Goal: Task Accomplishment & Management: Manage account settings

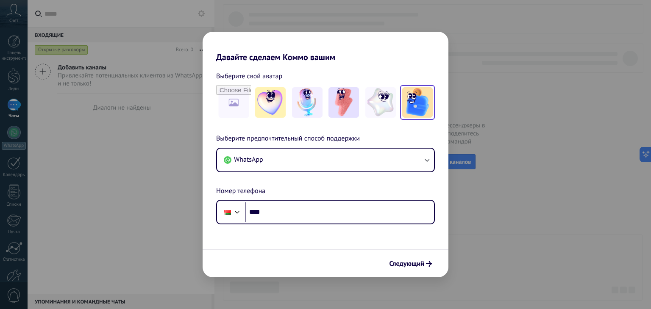
click at [425, 107] on img at bounding box center [417, 102] width 31 height 31
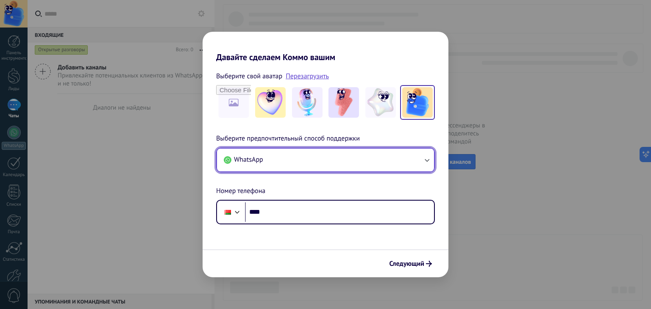
click at [277, 158] on button "WhatsApp" at bounding box center [325, 160] width 217 height 23
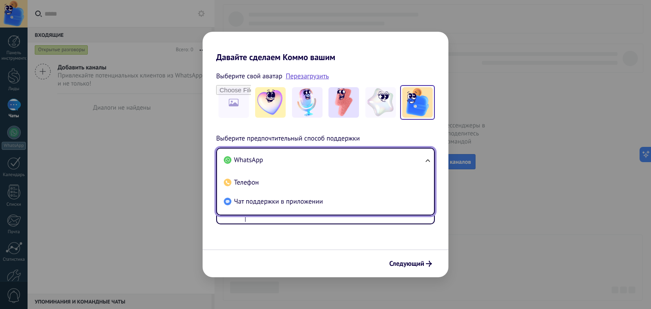
click at [276, 158] on li "WhatsApp" at bounding box center [323, 160] width 207 height 19
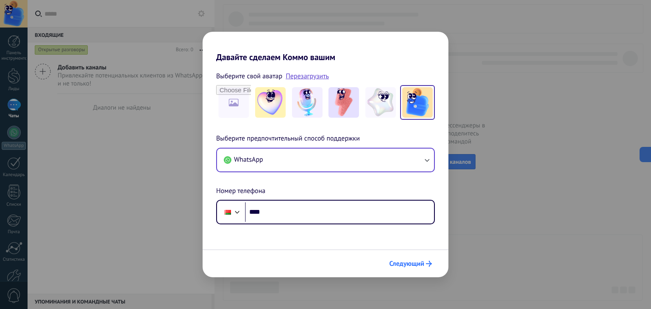
click at [423, 264] on font "Следующий" at bounding box center [406, 264] width 35 height 8
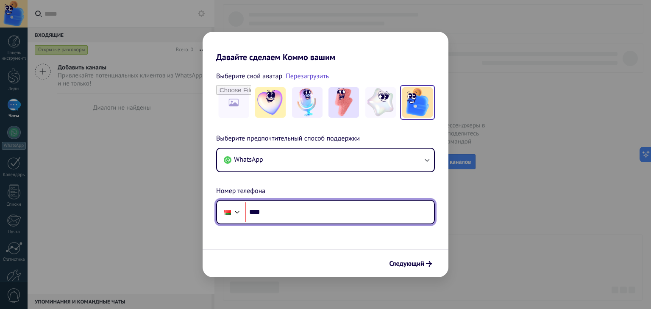
paste input "**********"
click at [282, 212] on input "**********" at bounding box center [339, 212] width 189 height 19
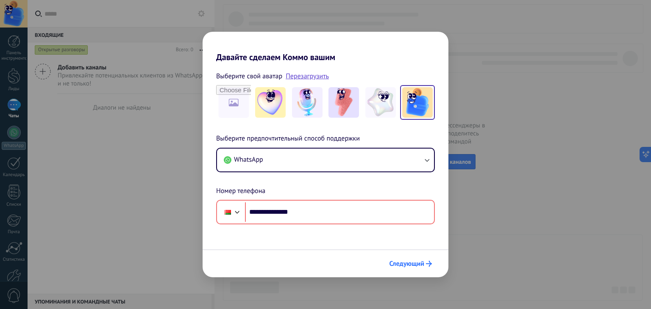
click at [410, 264] on font "Следующий" at bounding box center [406, 264] width 35 height 8
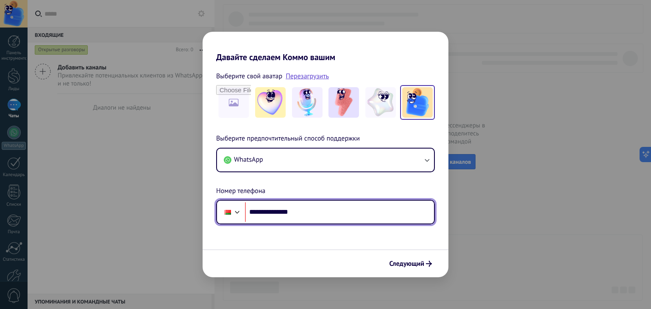
drag, startPoint x: 321, startPoint y: 213, endPoint x: 259, endPoint y: 214, distance: 61.9
click at [259, 214] on input "**********" at bounding box center [339, 212] width 189 height 19
drag, startPoint x: 312, startPoint y: 214, endPoint x: 266, endPoint y: 214, distance: 45.8
click at [266, 214] on input "**********" at bounding box center [339, 212] width 189 height 19
paste input "****"
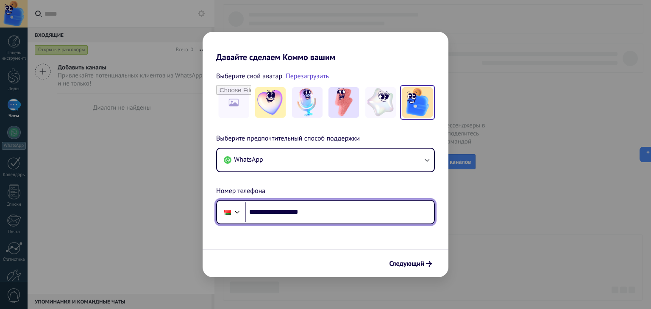
type input "**********"
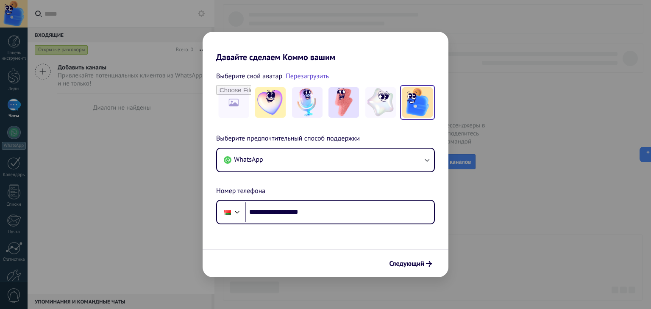
click at [422, 273] on div "Следующий" at bounding box center [326, 264] width 246 height 28
click at [420, 266] on font "Следующий" at bounding box center [406, 264] width 35 height 8
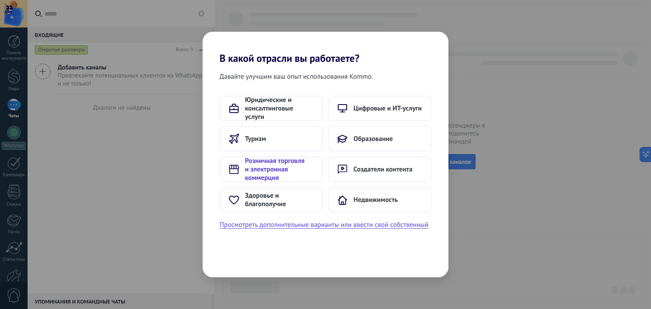
click at [277, 176] on font "Розничная торговля и электронная коммерция" at bounding box center [274, 169] width 59 height 25
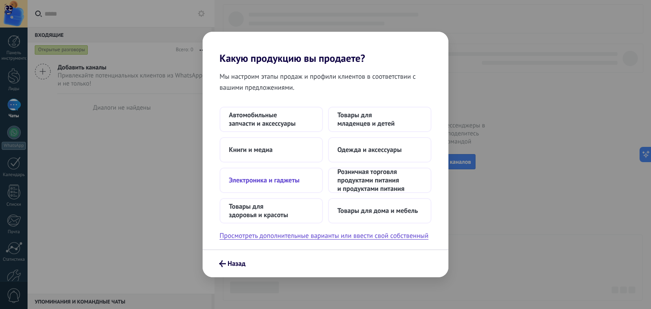
click at [282, 184] on font "Электроника и гаджеты" at bounding box center [264, 180] width 71 height 8
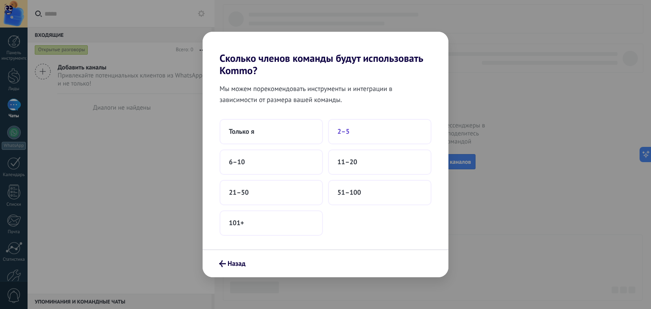
click at [348, 138] on button "2–5" at bounding box center [379, 131] width 103 height 25
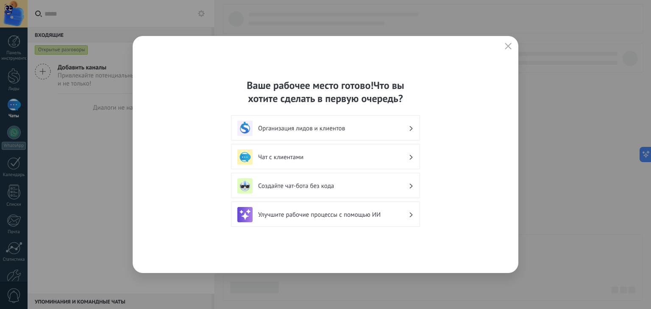
click at [403, 128] on h3 "Организация лидов и клиентов" at bounding box center [333, 129] width 150 height 8
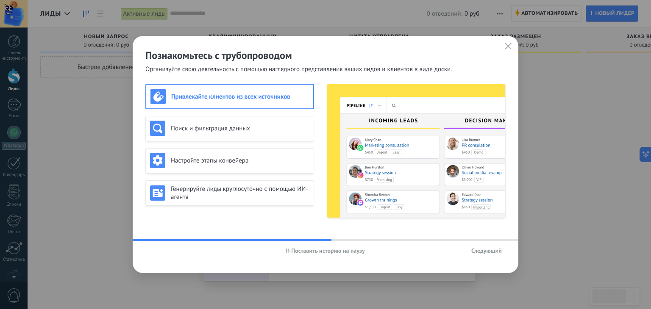
click at [484, 249] on font "Следующий" at bounding box center [486, 251] width 31 height 8
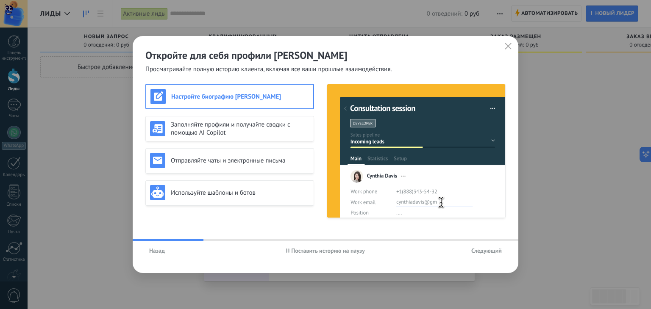
click at [484, 249] on font "Следующий" at bounding box center [486, 251] width 31 height 8
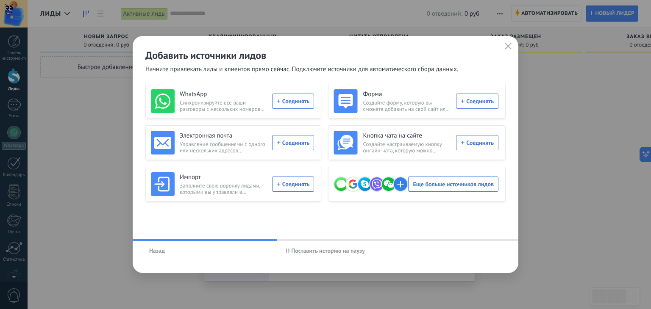
click at [504, 46] on button "button" at bounding box center [507, 47] width 11 height 12
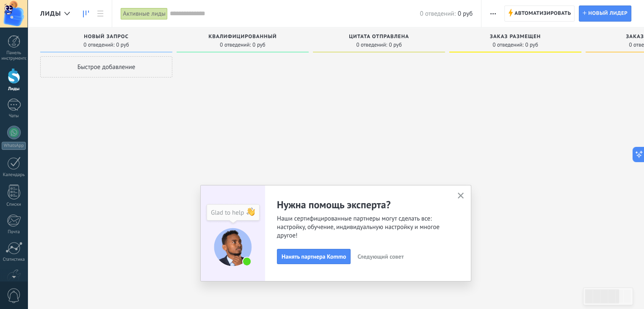
scroll to position [53, 0]
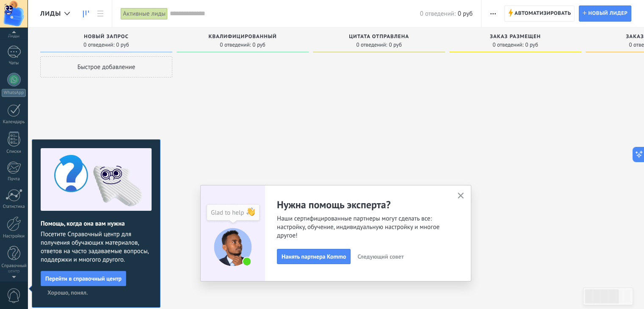
click at [466, 194] on button "button" at bounding box center [461, 196] width 11 height 11
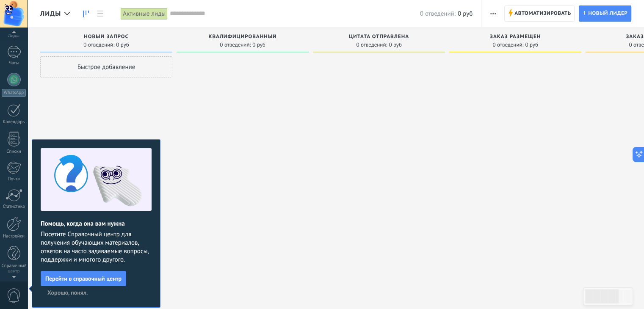
scroll to position [0, 0]
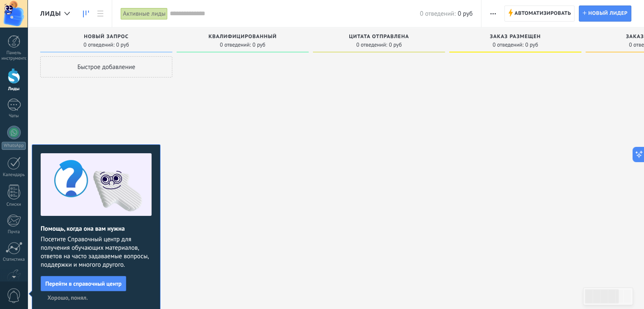
click at [77, 299] on font "Хорошо, понял." at bounding box center [67, 298] width 40 height 8
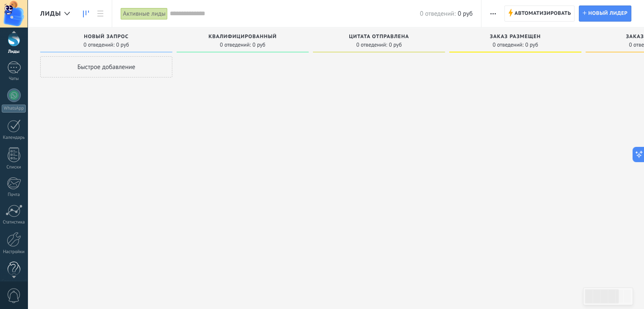
scroll to position [54, 0]
click at [15, 222] on div at bounding box center [14, 223] width 14 height 15
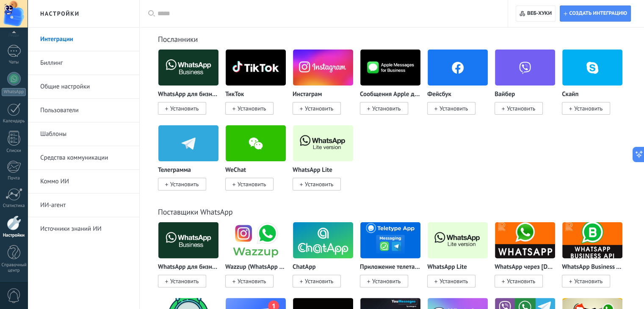
scroll to position [169, 0]
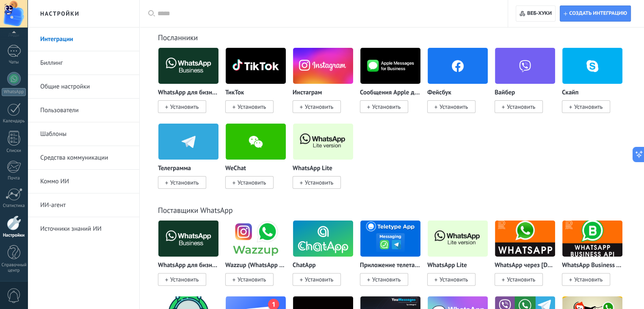
click at [72, 63] on link "Биллинг" at bounding box center [85, 63] width 91 height 24
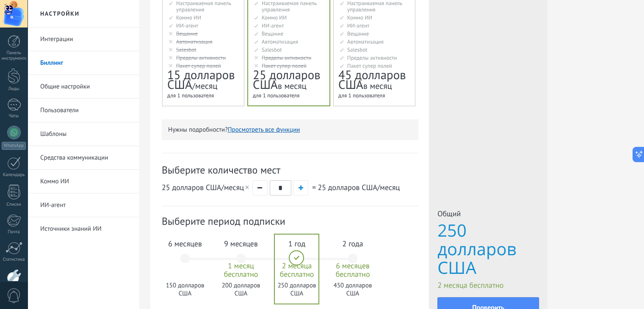
scroll to position [212, 0]
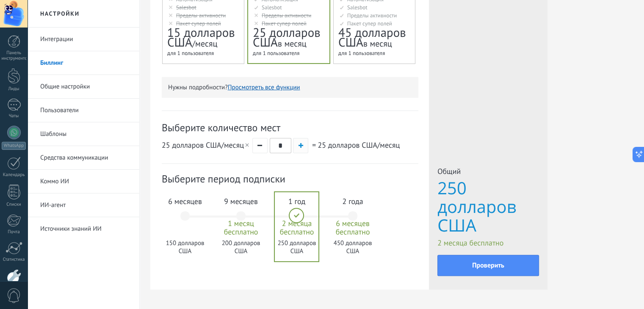
click at [300, 150] on button "button" at bounding box center [300, 145] width 15 height 15
click at [262, 146] on span "button" at bounding box center [260, 145] width 5 height 1
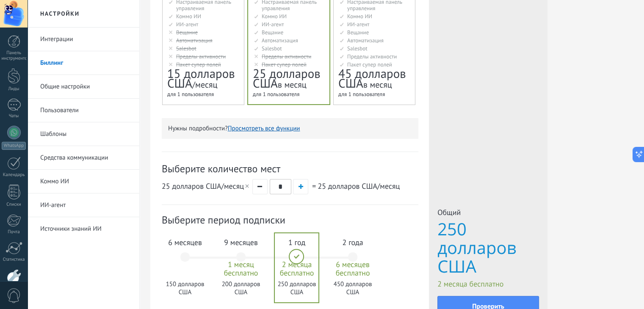
scroll to position [115, 0]
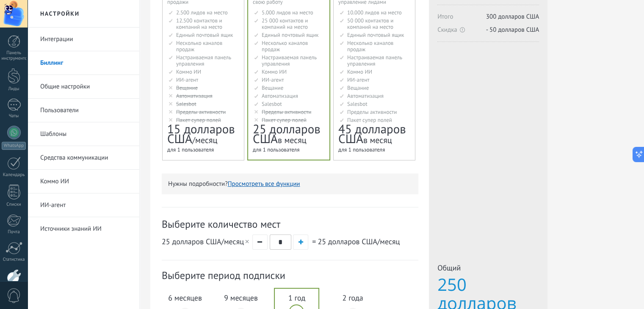
click at [209, 81] on li "AI-агент ИИ-агент Agente de IA AI agent Agente de IA Agen AI AI Temsilcisi" at bounding box center [204, 80] width 71 height 6
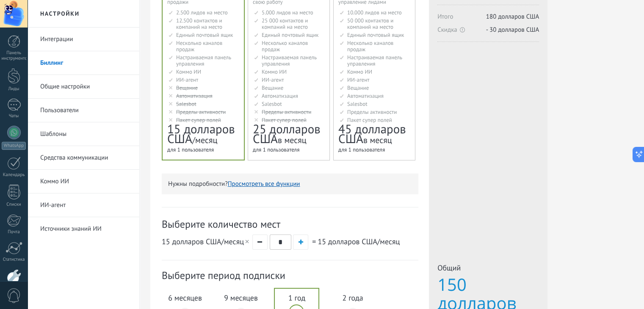
scroll to position [200, 0]
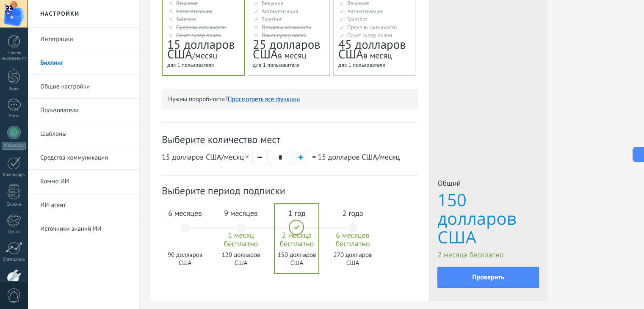
click at [304, 161] on button "button" at bounding box center [300, 157] width 15 height 15
type input "*"
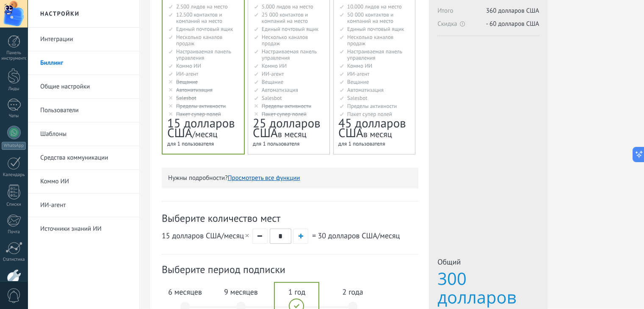
scroll to position [85, 0]
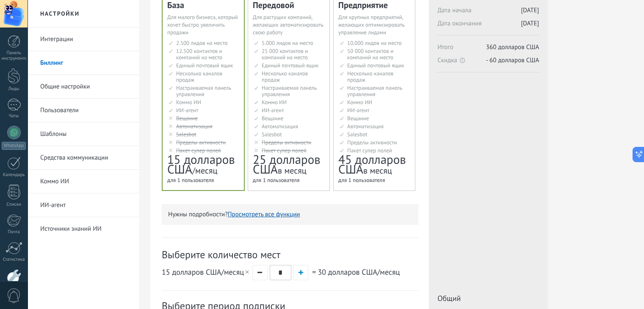
click at [75, 89] on font "Общие настройки" at bounding box center [65, 87] width 50 height 8
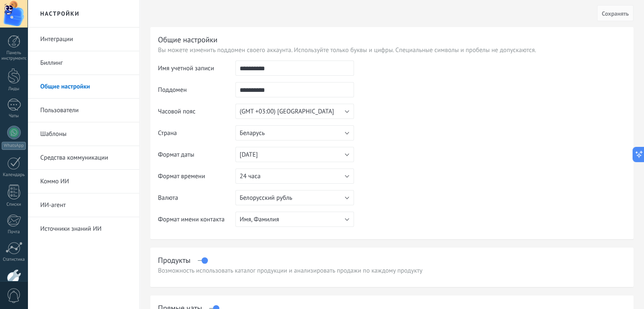
drag, startPoint x: 258, startPoint y: 68, endPoint x: 272, endPoint y: 46, distance: 26.6
type input "*"
drag, startPoint x: 280, startPoint y: 67, endPoint x: 189, endPoint y: 71, distance: 92.0
click at [189, 71] on tr "Имя учетной записи ********" at bounding box center [392, 72] width 468 height 22
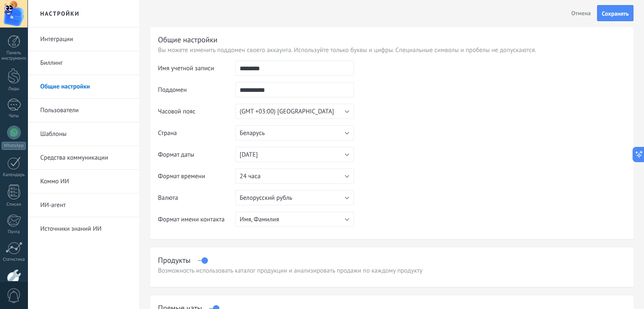
type input "********"
drag, startPoint x: 209, startPoint y: 87, endPoint x: 188, endPoint y: 86, distance: 21.2
click at [171, 86] on tr "**********" at bounding box center [392, 93] width 468 height 22
paste input "text"
type input "********"
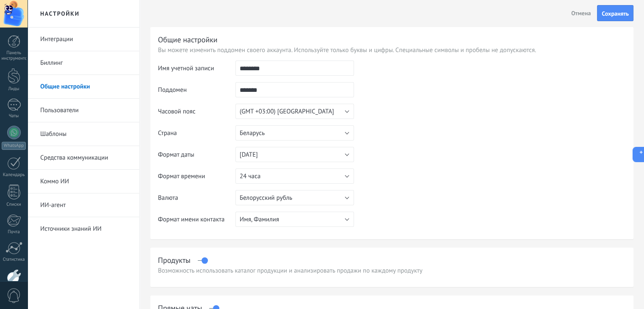
type input "*******"
click at [437, 118] on td at bounding box center [490, 104] width 272 height 86
click at [315, 135] on button "Беларусь" at bounding box center [295, 132] width 119 height 15
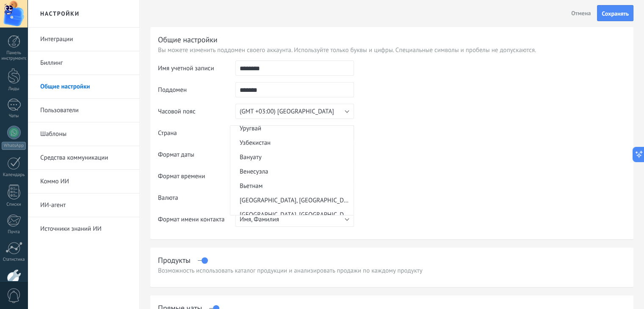
scroll to position [3246, 0]
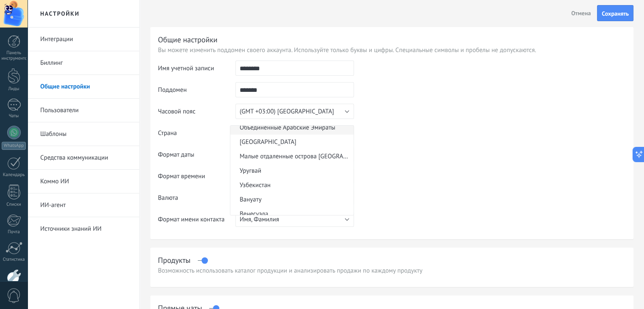
click at [299, 135] on li "Объединенные Арабские Эмираты" at bounding box center [291, 127] width 123 height 14
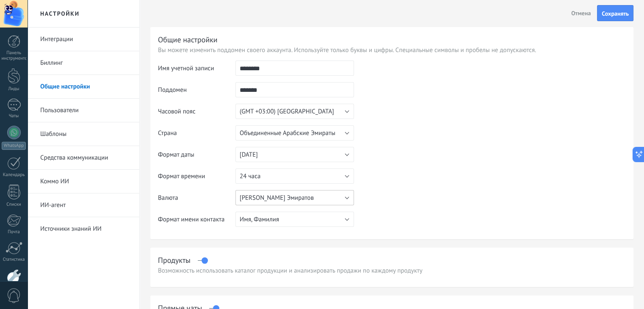
click at [321, 200] on button "Дирхам Арабских Эмиратов" at bounding box center [295, 197] width 119 height 15
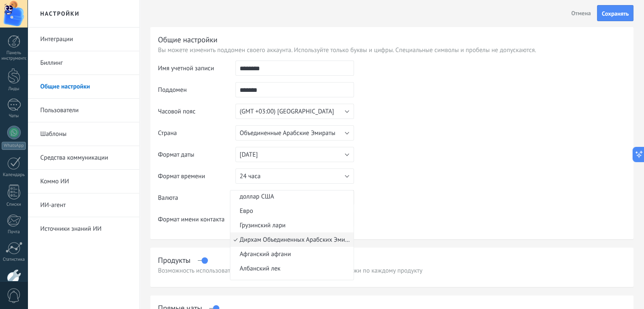
scroll to position [0, 0]
click at [276, 199] on span "доллар США" at bounding box center [290, 198] width 121 height 8
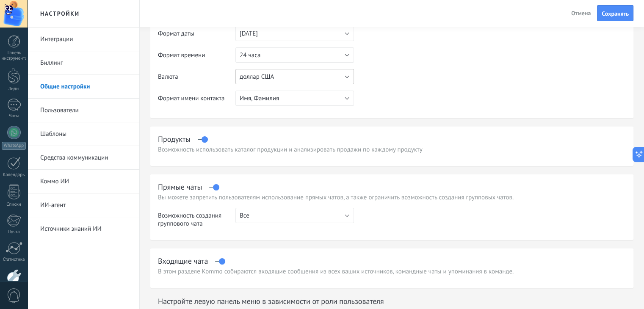
scroll to position [127, 0]
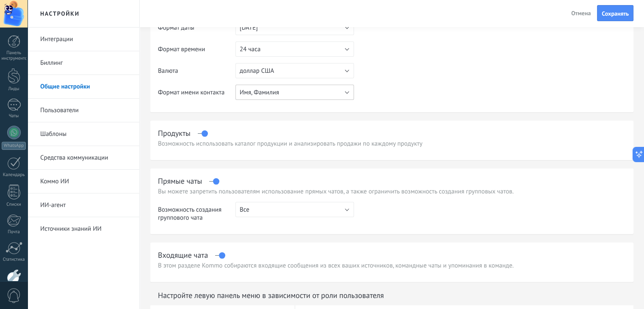
click at [331, 97] on button "Имя, Фамилия" at bounding box center [295, 92] width 119 height 15
click at [331, 97] on li "Имя, Фамилия" at bounding box center [291, 92] width 123 height 14
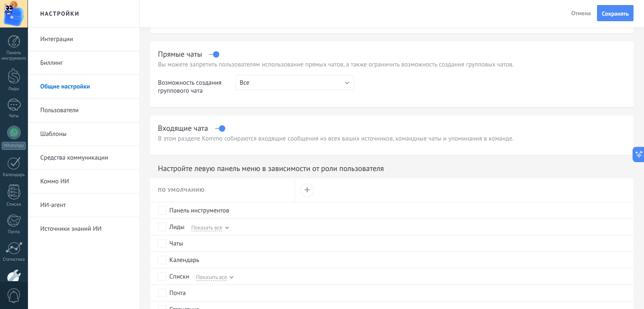
scroll to position [339, 0]
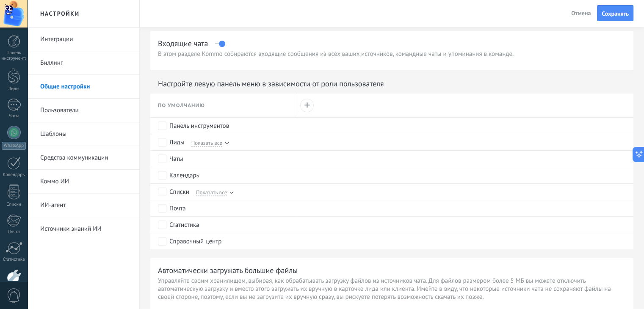
click at [617, 21] on button "Сохранять" at bounding box center [615, 13] width 36 height 16
